Goal: Find specific page/section

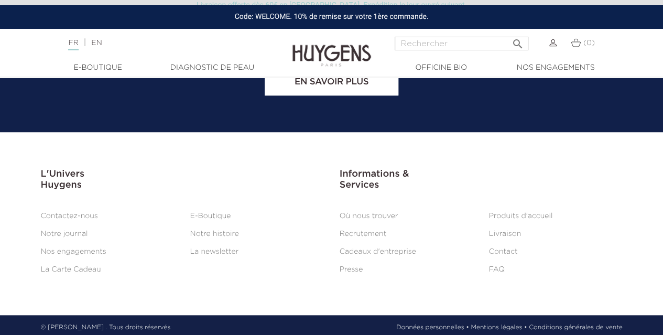
scroll to position [4338, 0]
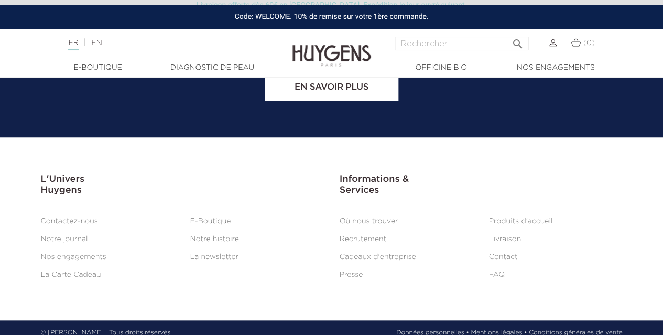
click at [509, 257] on li "Contact" at bounding box center [555, 257] width 149 height 13
click at [509, 254] on link "Contact" at bounding box center [503, 256] width 29 height 7
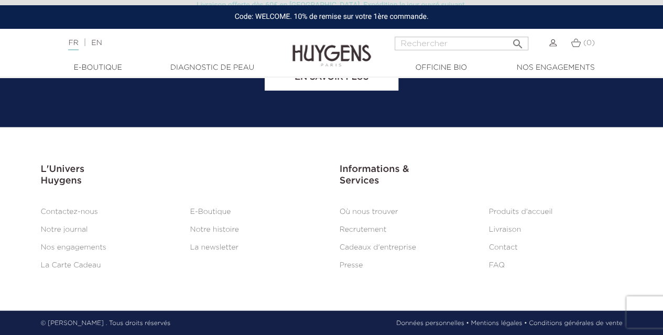
scroll to position [857, 0]
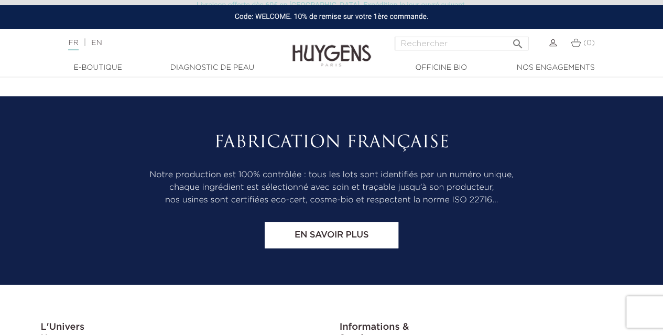
click at [382, 230] on link "En savoir plus" at bounding box center [332, 235] width 134 height 26
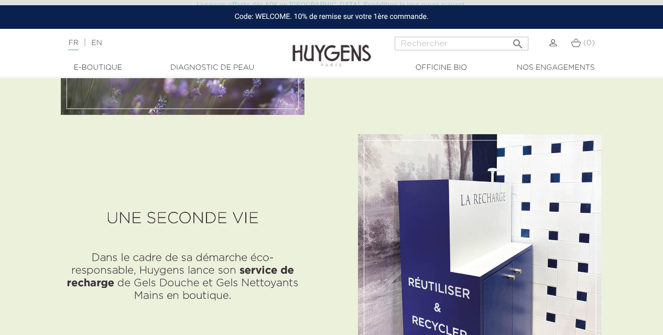
scroll to position [2044, 0]
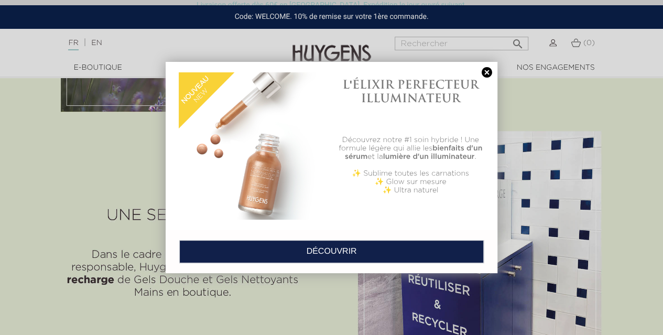
click at [490, 71] on link at bounding box center [487, 72] width 15 height 11
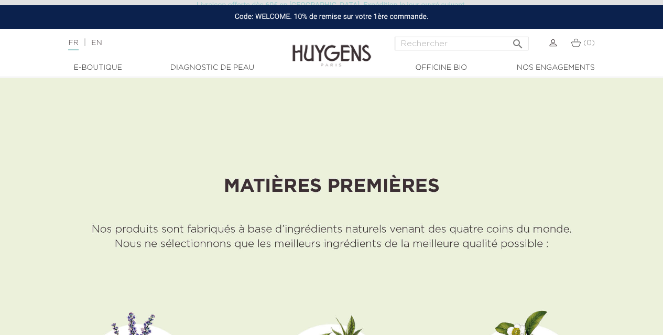
scroll to position [3931, 0]
